Goal: Task Accomplishment & Management: Complete application form

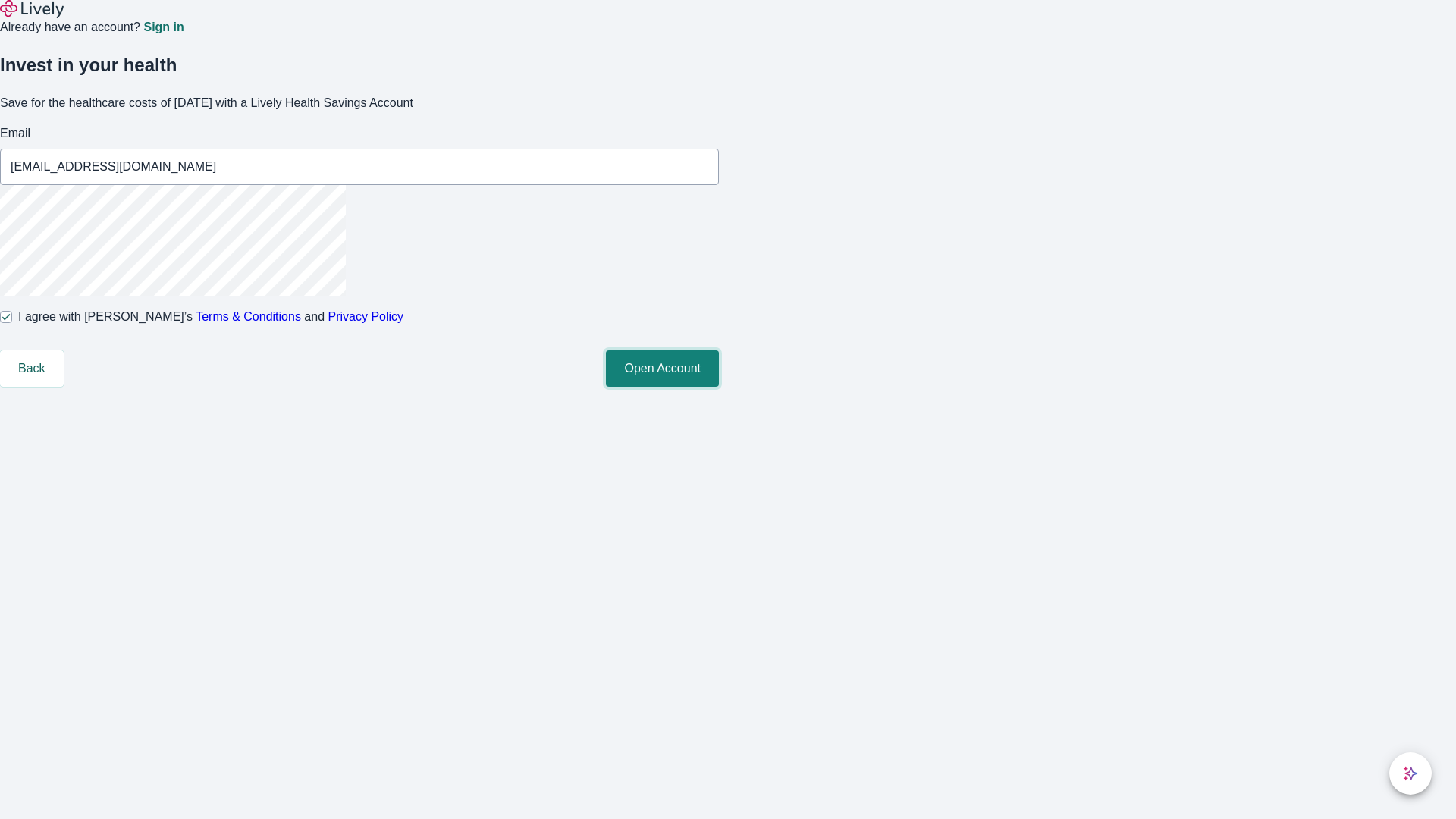
click at [719, 387] on button "Open Account" at bounding box center [662, 368] width 113 height 37
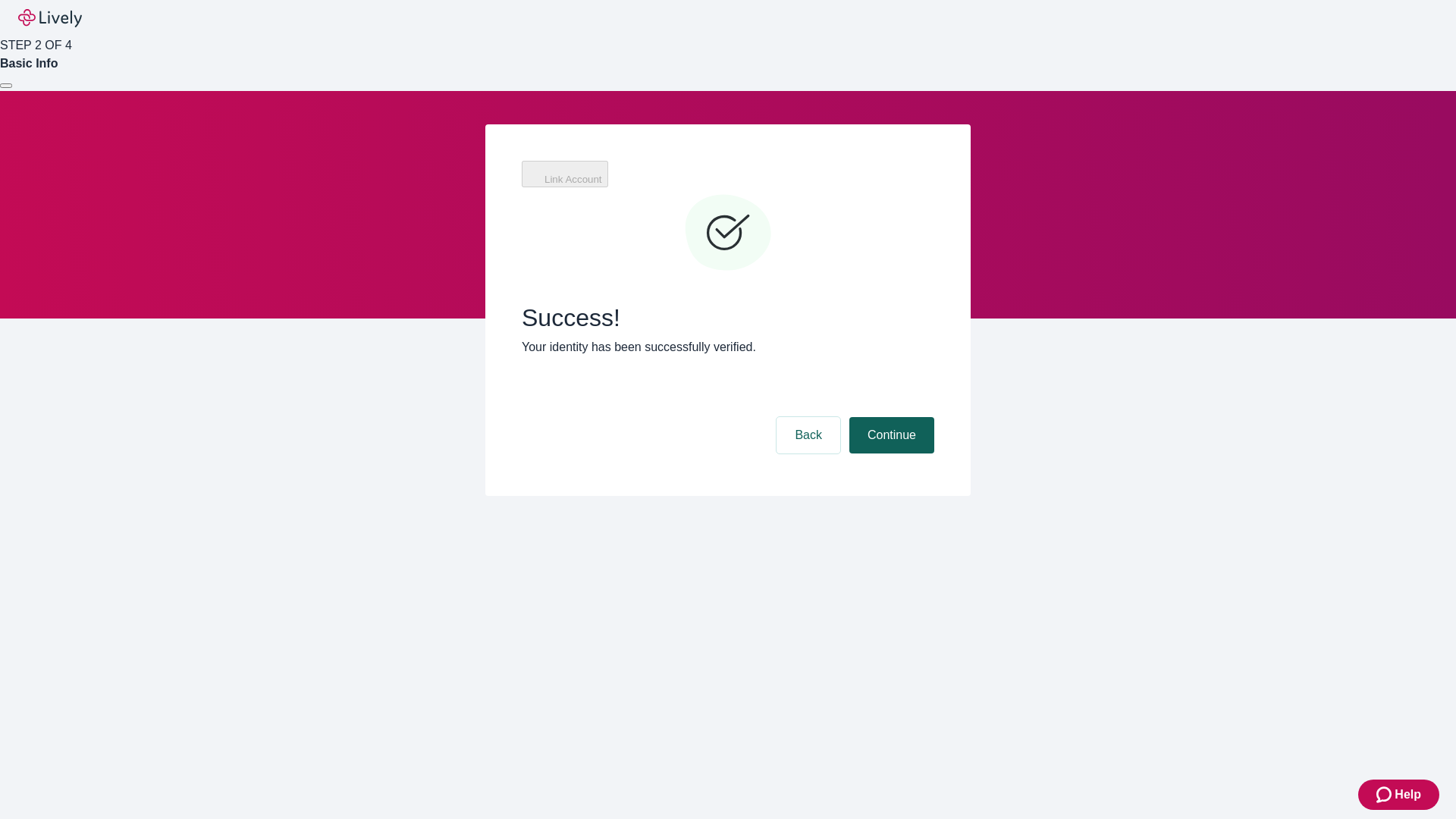
click at [889, 417] on button "Continue" at bounding box center [891, 435] width 85 height 37
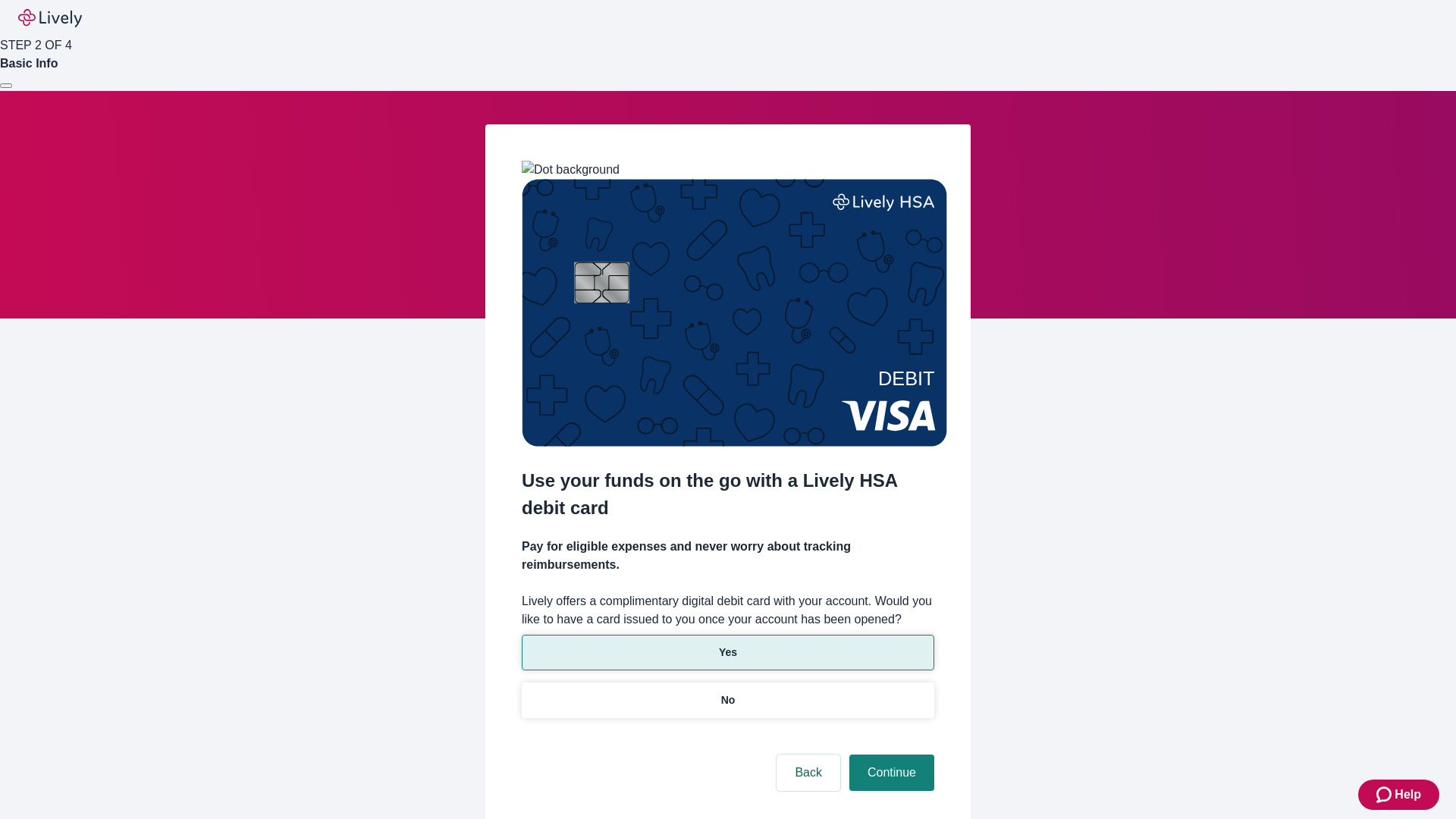
click at [727, 645] on p "Yes" at bounding box center [728, 653] width 18 height 16
click at [889, 755] on button "Continue" at bounding box center [891, 773] width 85 height 37
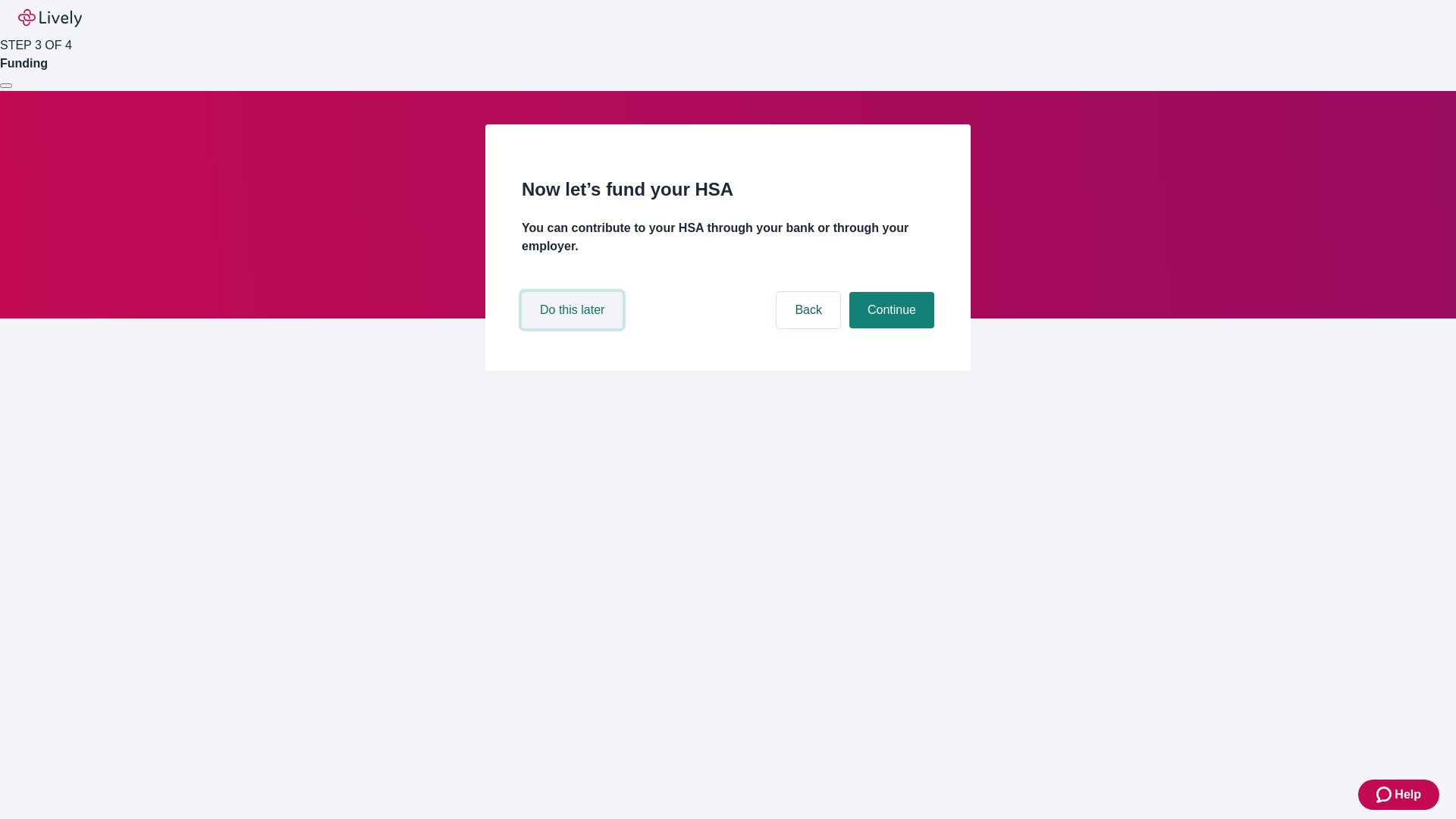
click at [574, 328] on button "Do this later" at bounding box center [572, 310] width 100 height 37
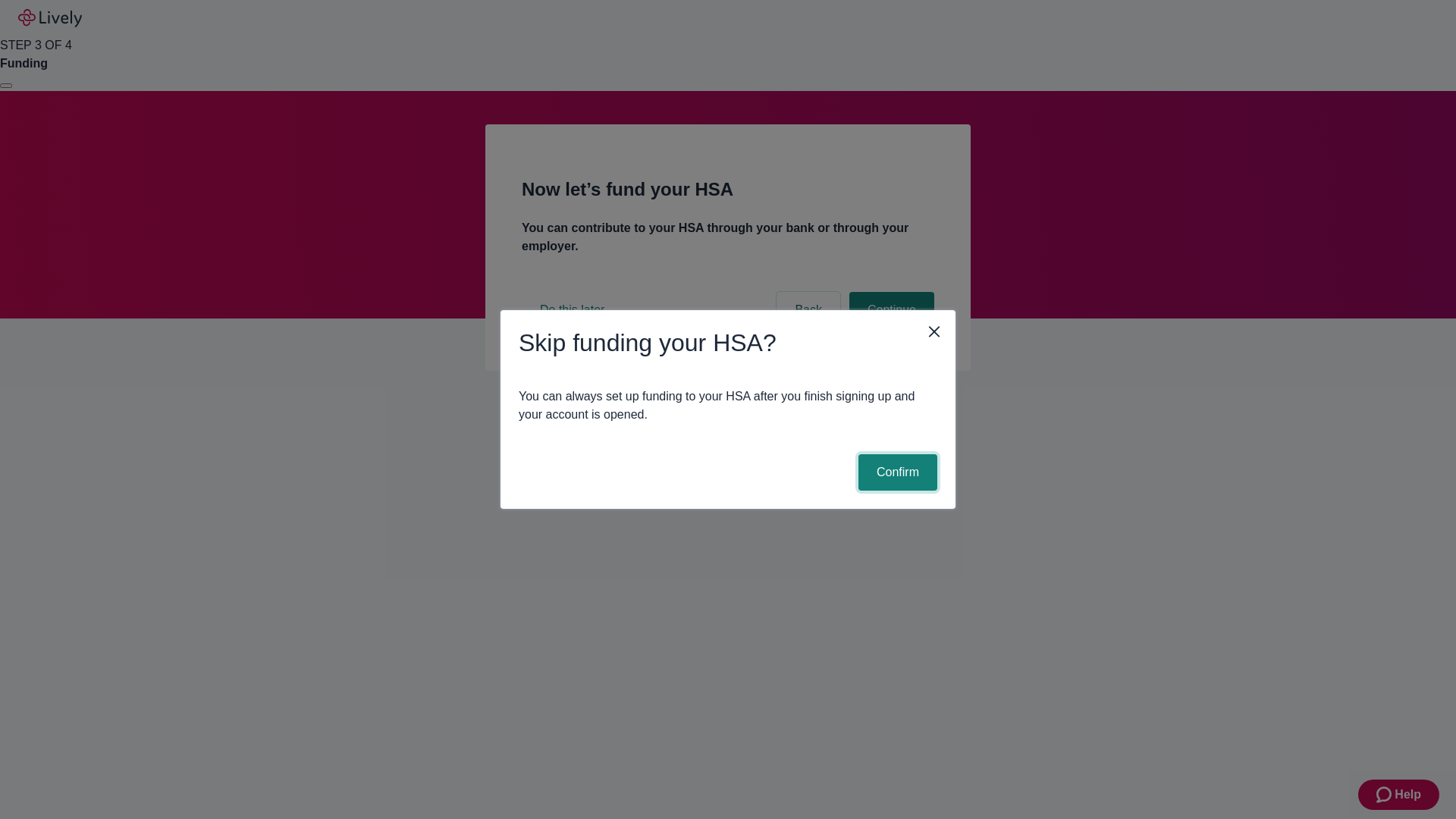
click at [895, 473] on button "Confirm" at bounding box center [897, 473] width 79 height 37
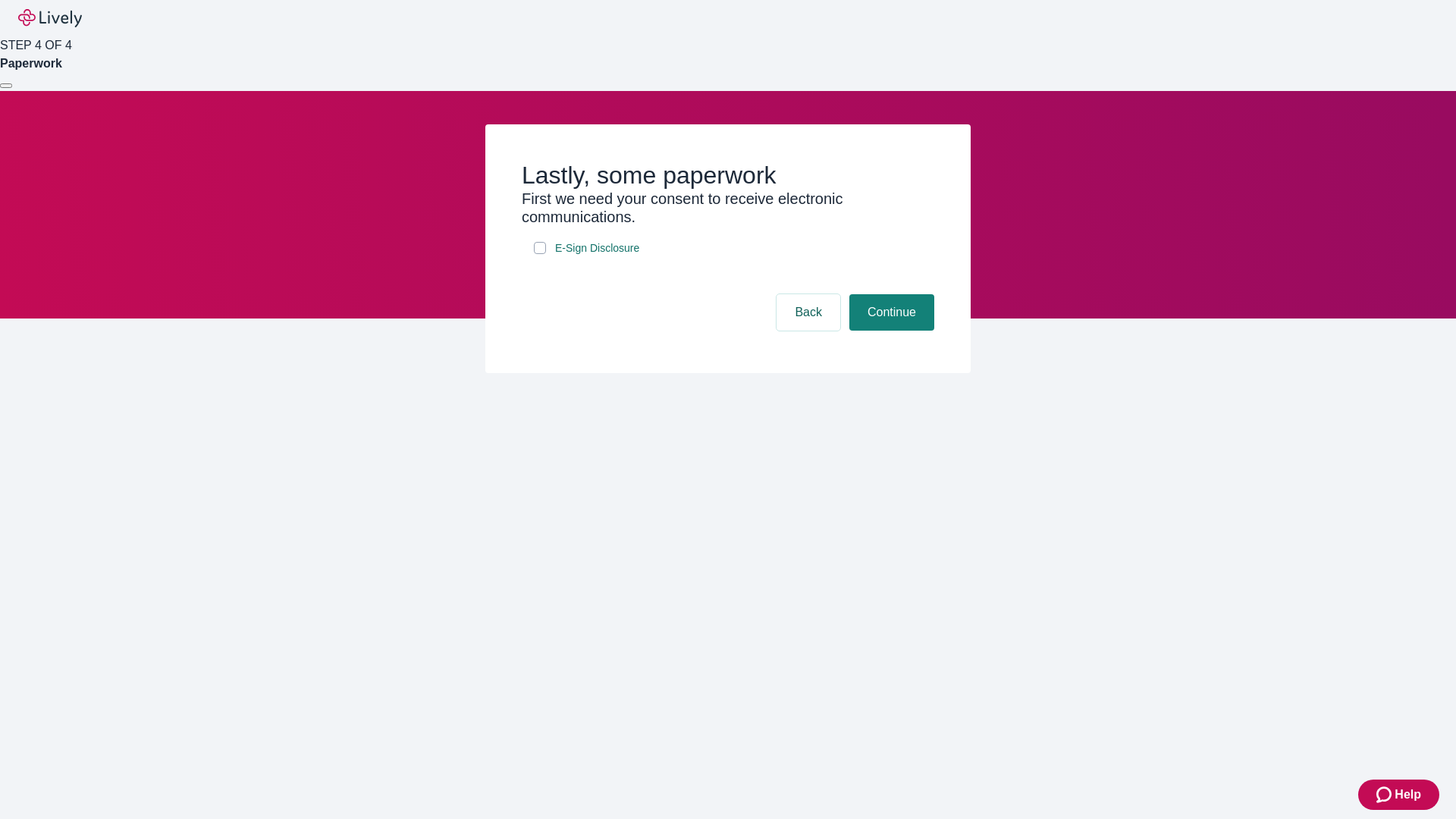
click at [540, 254] on input "E-Sign Disclosure" at bounding box center [540, 248] width 12 height 12
checkbox input "true"
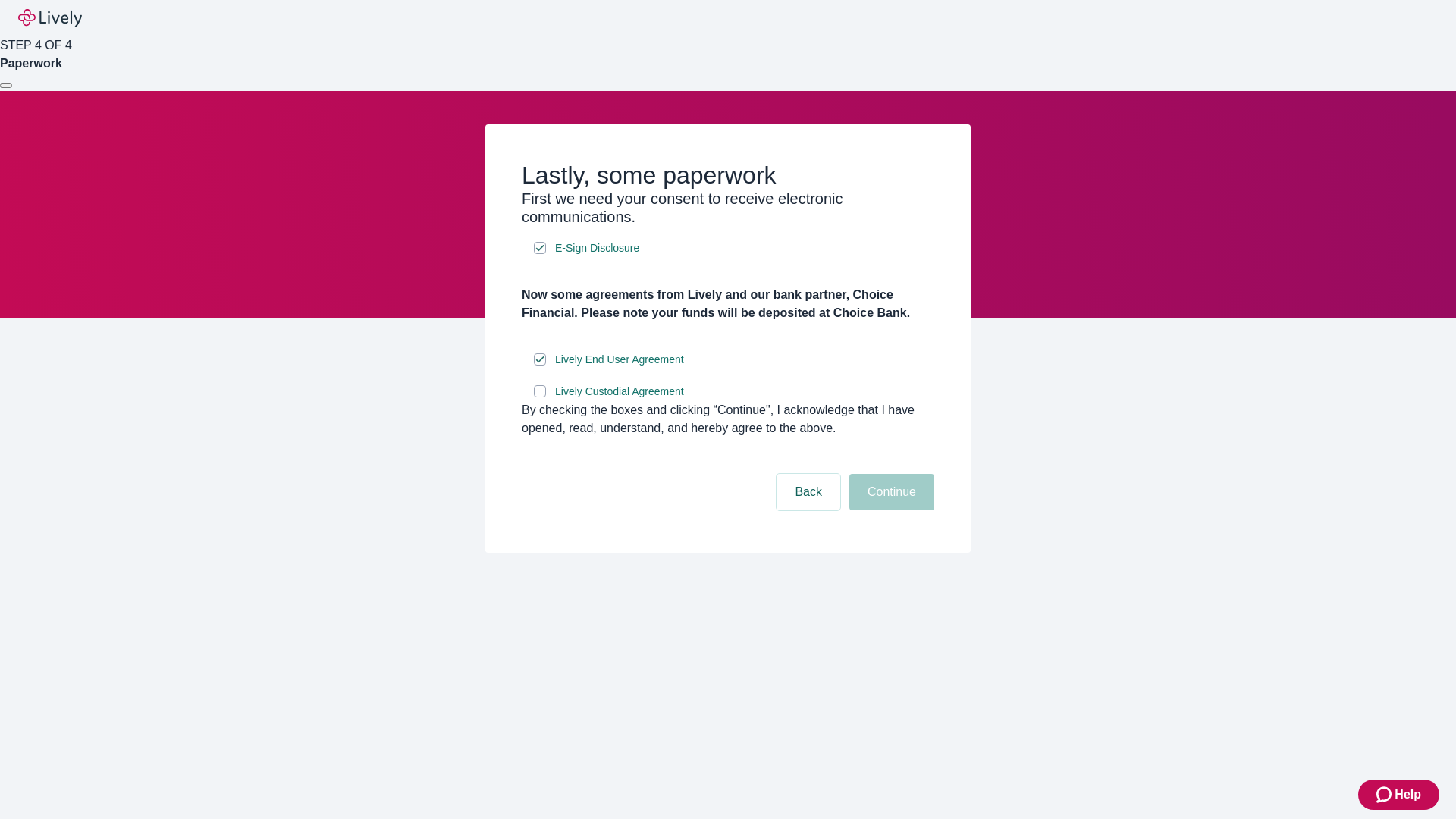
click at [540, 397] on input "Lively Custodial Agreement" at bounding box center [540, 391] width 12 height 12
checkbox input "true"
click at [889, 511] on button "Continue" at bounding box center [891, 492] width 85 height 37
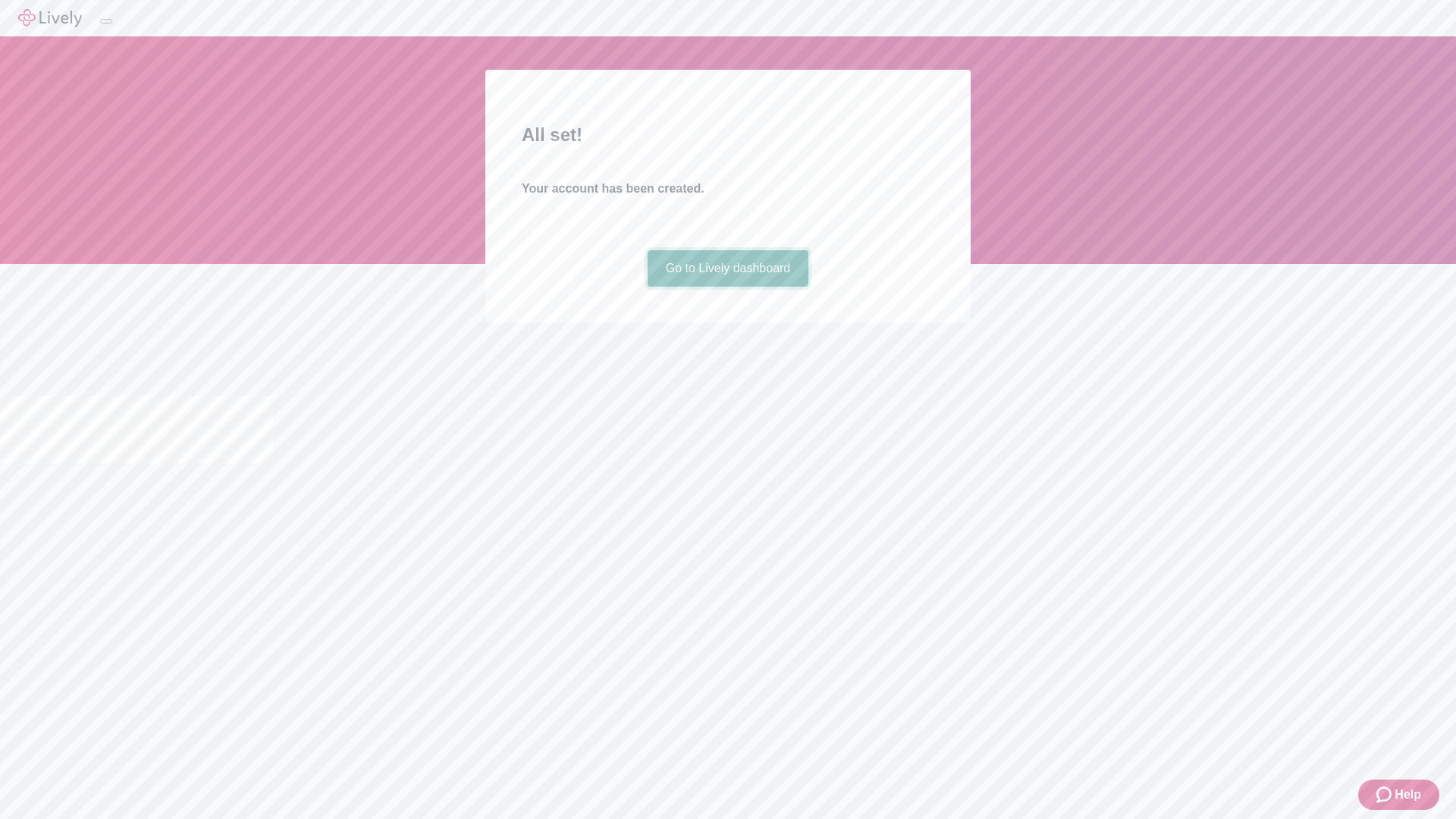
click at [727, 287] on link "Go to Lively dashboard" at bounding box center [728, 269] width 161 height 37
